Goal: Check status: Check status

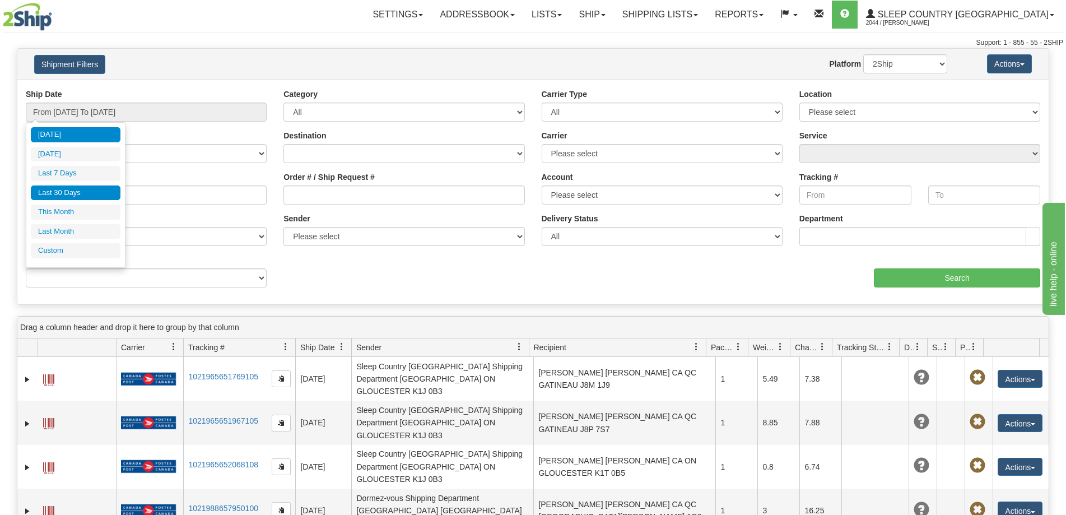
click at [91, 194] on li "Last 30 Days" at bounding box center [76, 192] width 90 height 15
type input "From [DATE] To [DATE]"
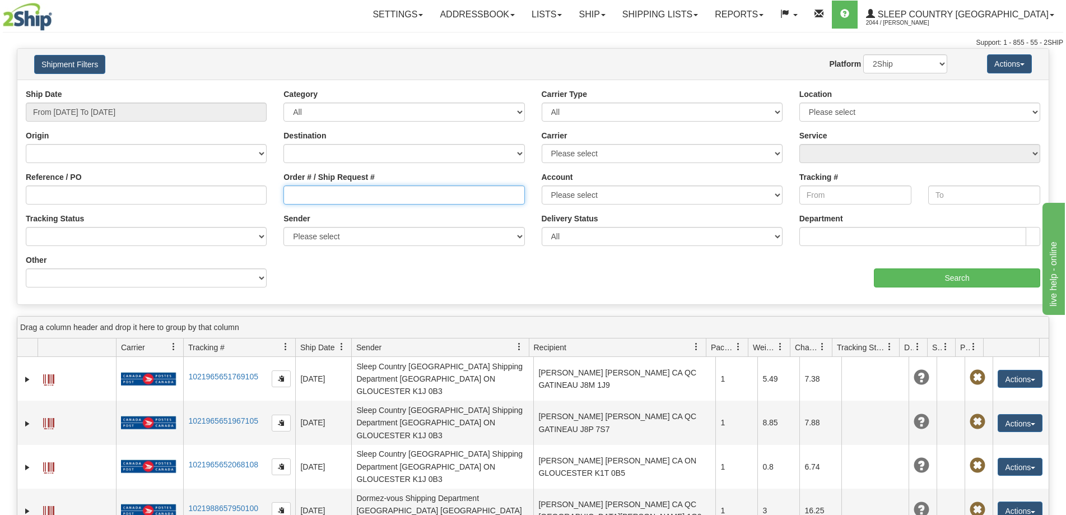
click at [370, 195] on input "Order # / Ship Request #" at bounding box center [403, 194] width 241 height 19
paste input "8076315470"
drag, startPoint x: 260, startPoint y: 190, endPoint x: 191, endPoint y: 185, distance: 69.1
click at [191, 89] on div "Reference / PO Order # / Ship Request # 8076315470 Account Please select [GEOGR…" at bounding box center [532, 89] width 1031 height 0
paste input "9000H994328"
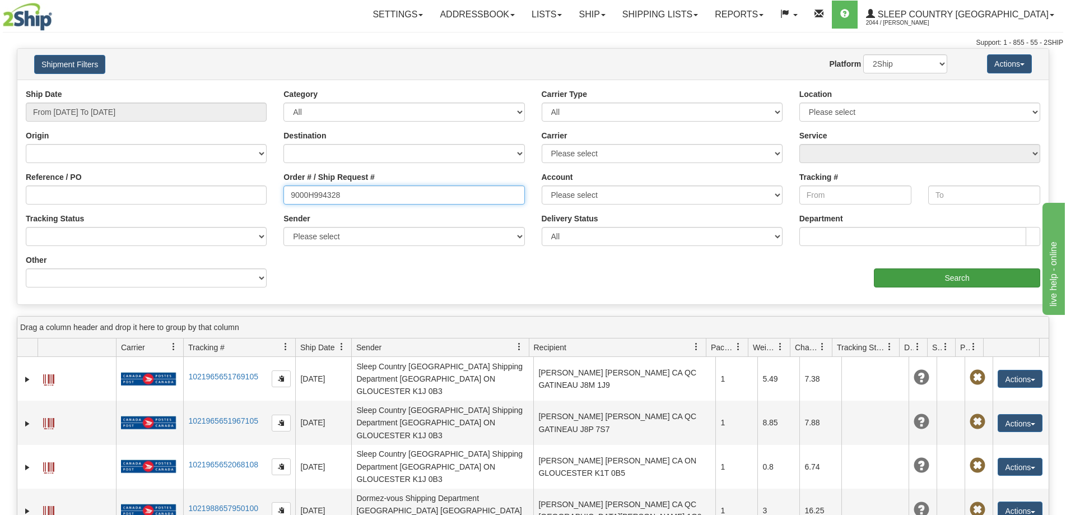
type input "9000H994328"
click at [906, 278] on input "Search" at bounding box center [957, 277] width 166 height 19
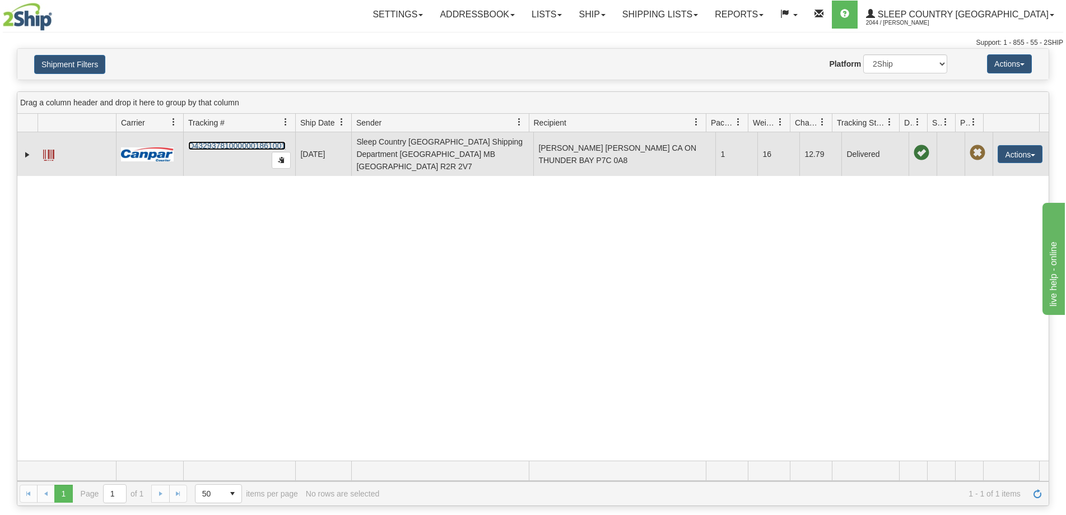
click at [253, 143] on link "D432937810000001861001" at bounding box center [236, 145] width 97 height 9
click at [50, 150] on span at bounding box center [48, 155] width 11 height 11
